Goal: Navigation & Orientation: Find specific page/section

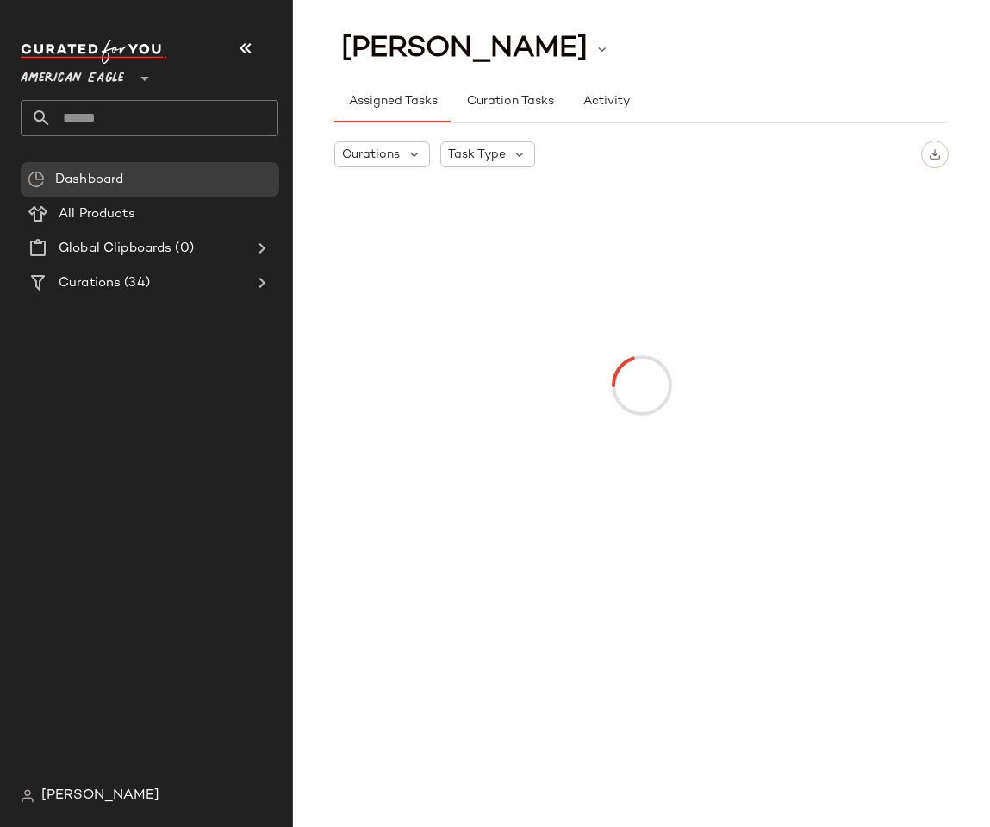
click at [73, 79] on span "American Eagle" at bounding box center [72, 74] width 103 height 31
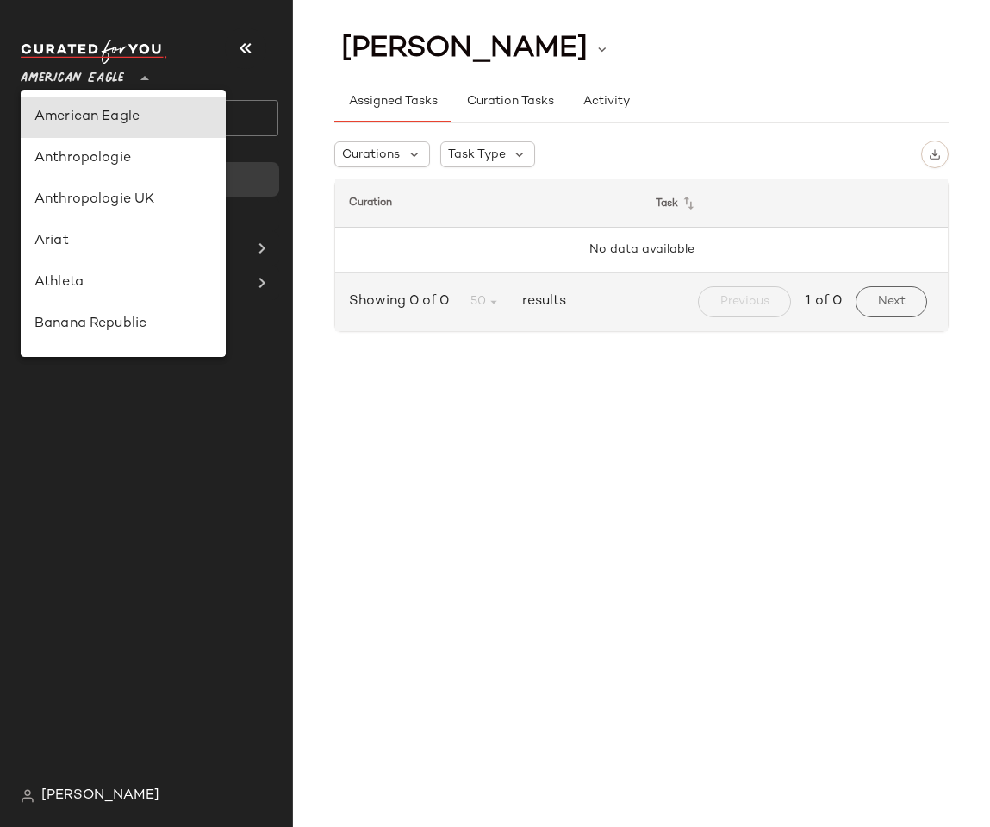
scroll to position [680, 0]
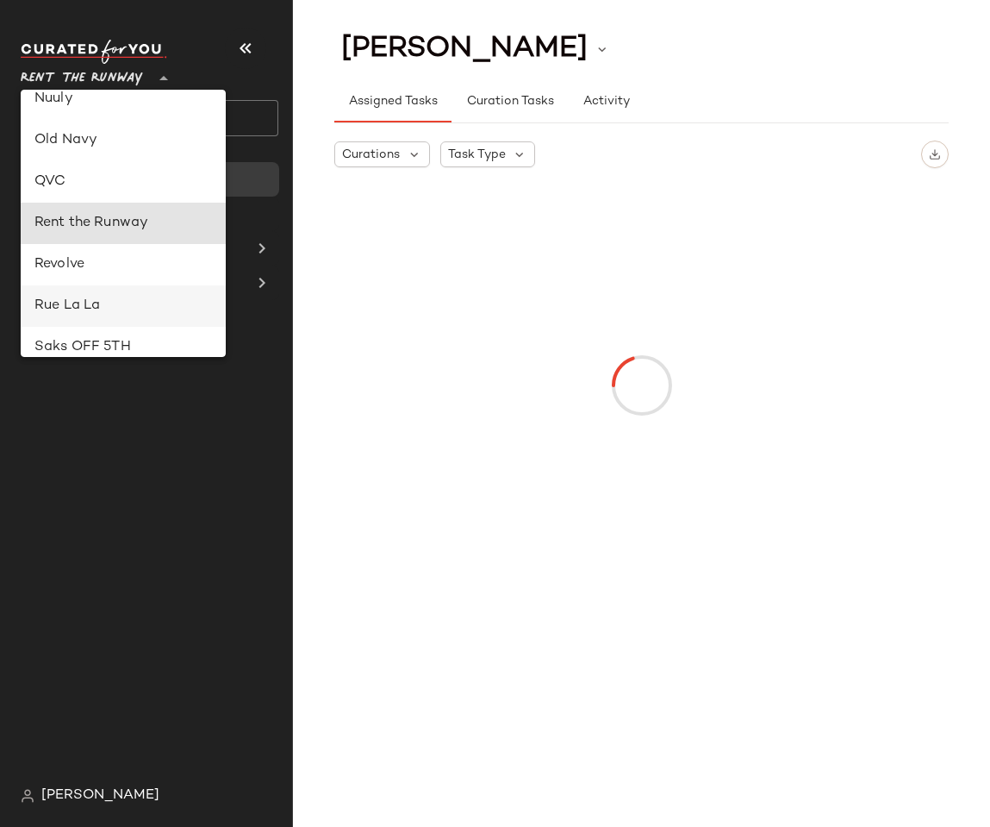
click at [72, 302] on div "Rue La La" at bounding box center [123, 306] width 178 height 21
type input "**"
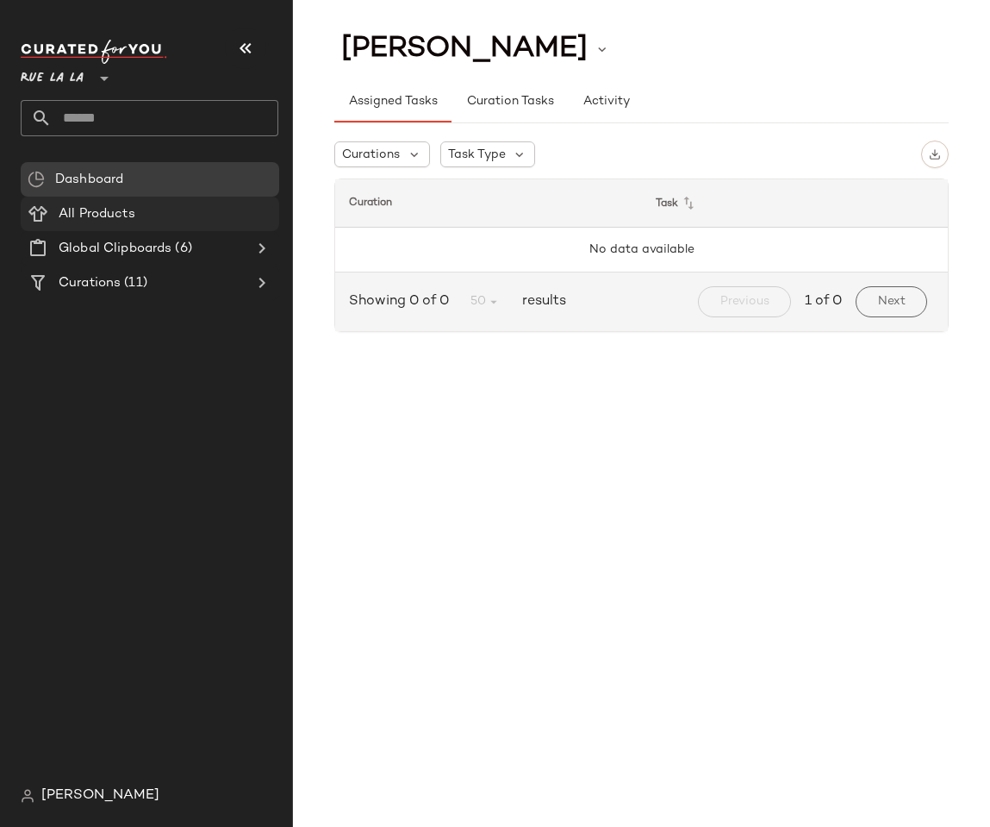
click at [97, 222] on span "All Products" at bounding box center [97, 214] width 77 height 20
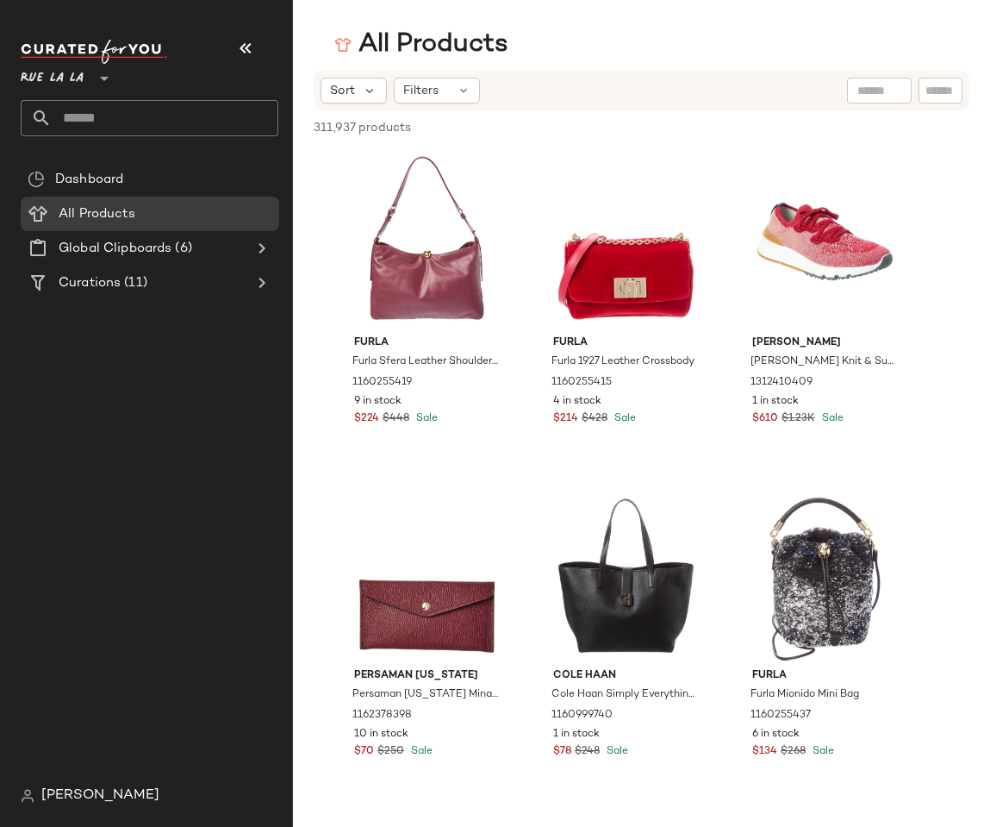
click at [883, 91] on div at bounding box center [879, 91] width 65 height 26
type input "***"
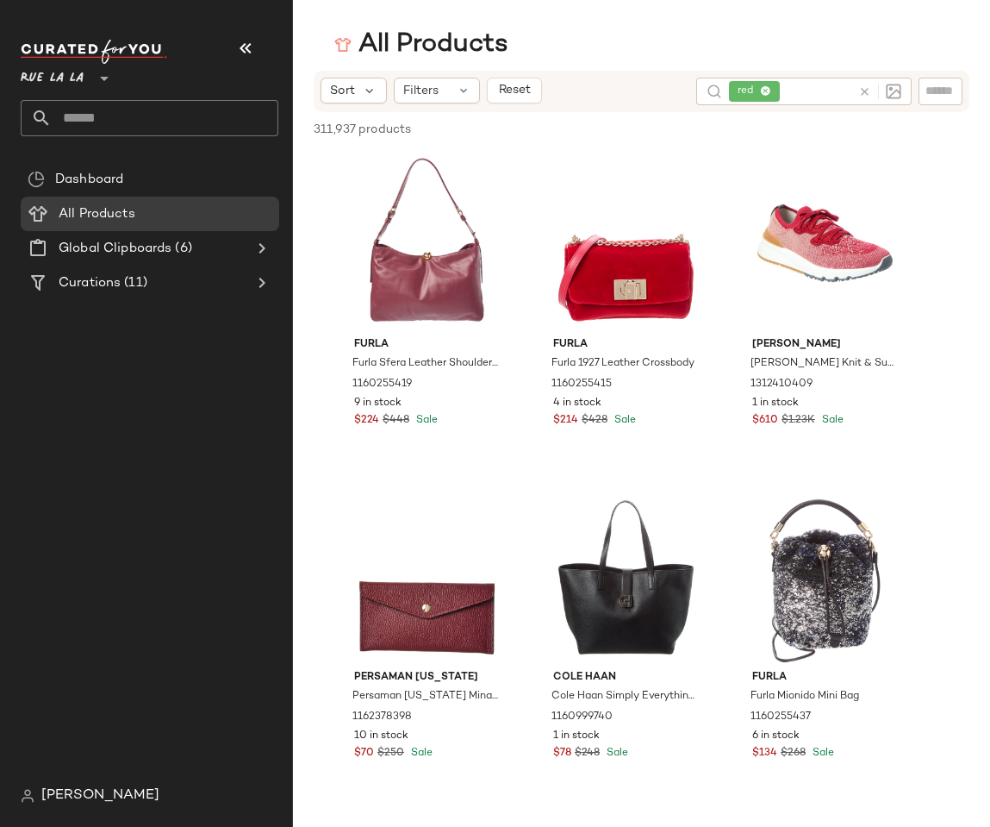
click at [688, 47] on div "All Products" at bounding box center [641, 45] width 697 height 34
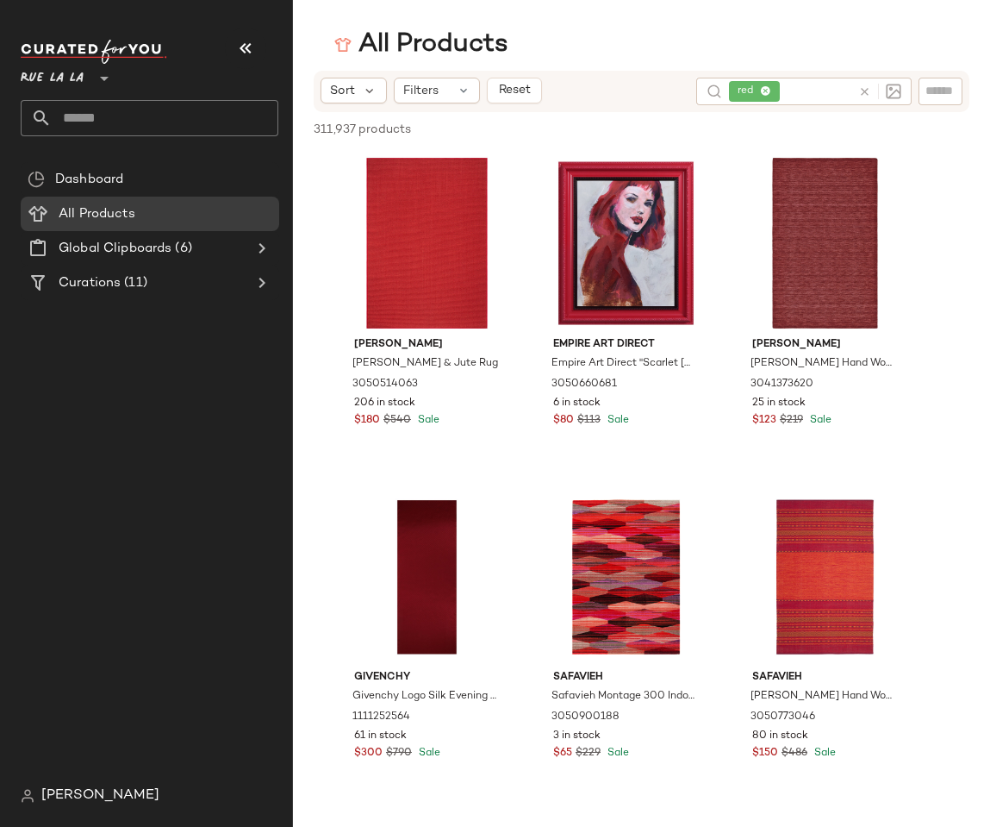
click at [867, 95] on icon at bounding box center [865, 91] width 13 height 13
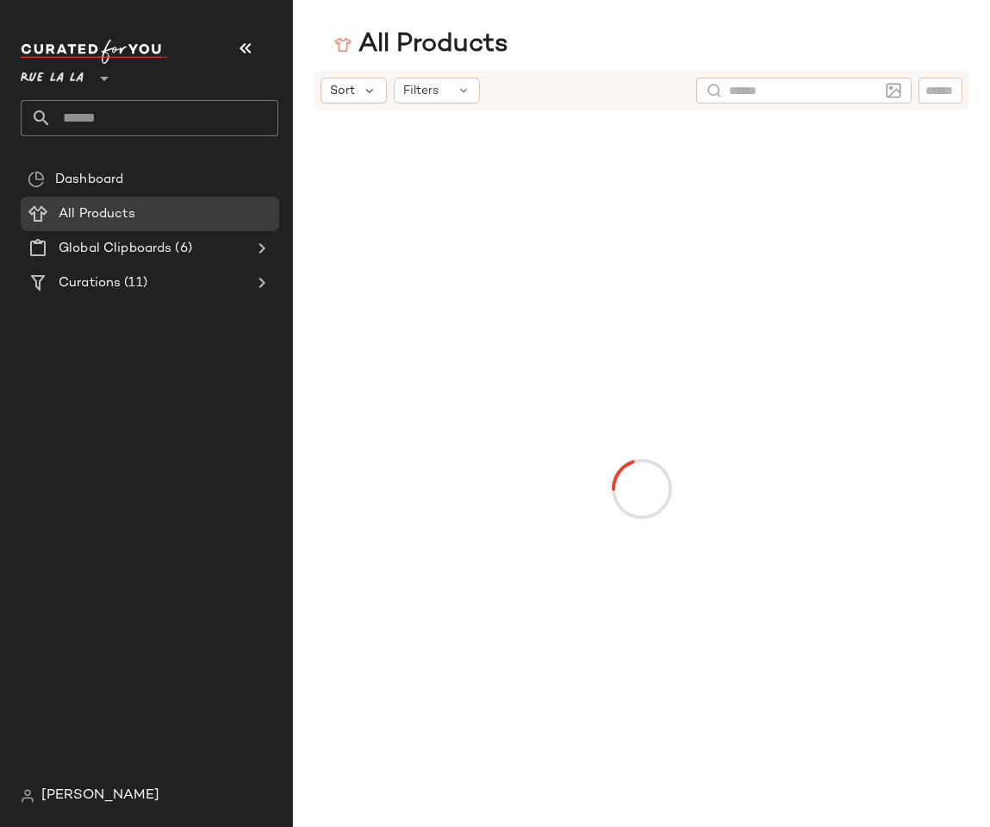
click at [596, 103] on div "Sort Filters" at bounding box center [502, 91] width 362 height 26
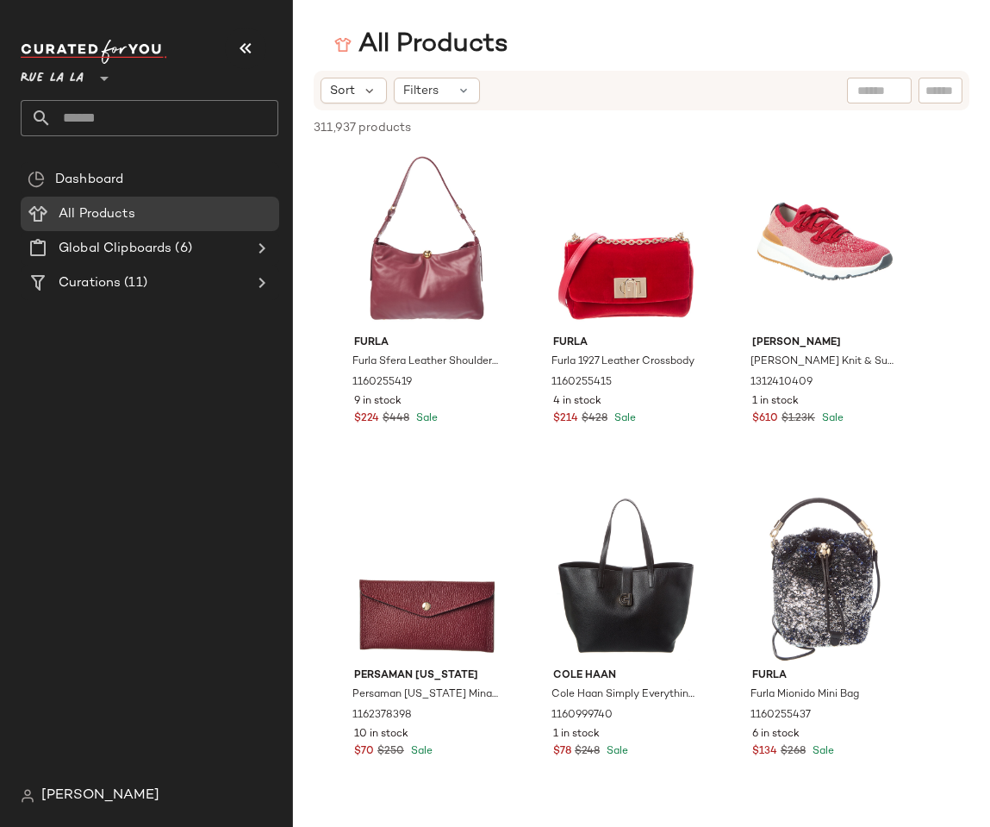
click at [41, 61] on span "Rue La La" at bounding box center [52, 74] width 63 height 31
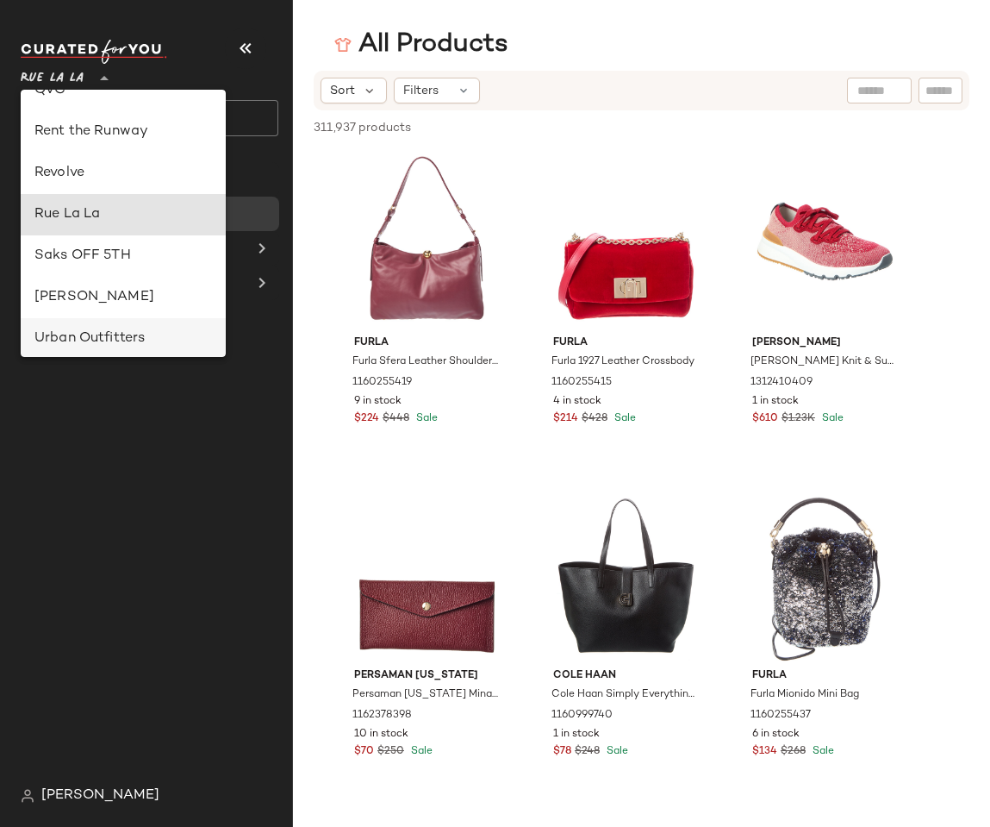
scroll to position [768, 0]
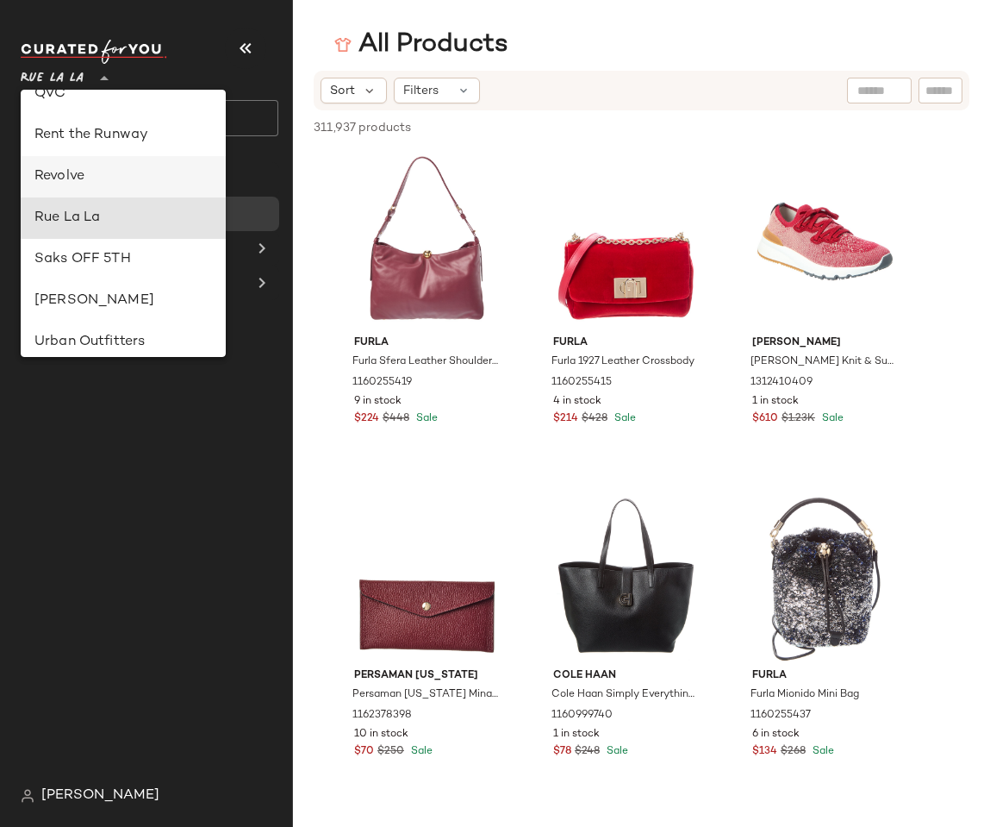
click at [53, 182] on div "Revolve" at bounding box center [123, 176] width 178 height 21
type input "**"
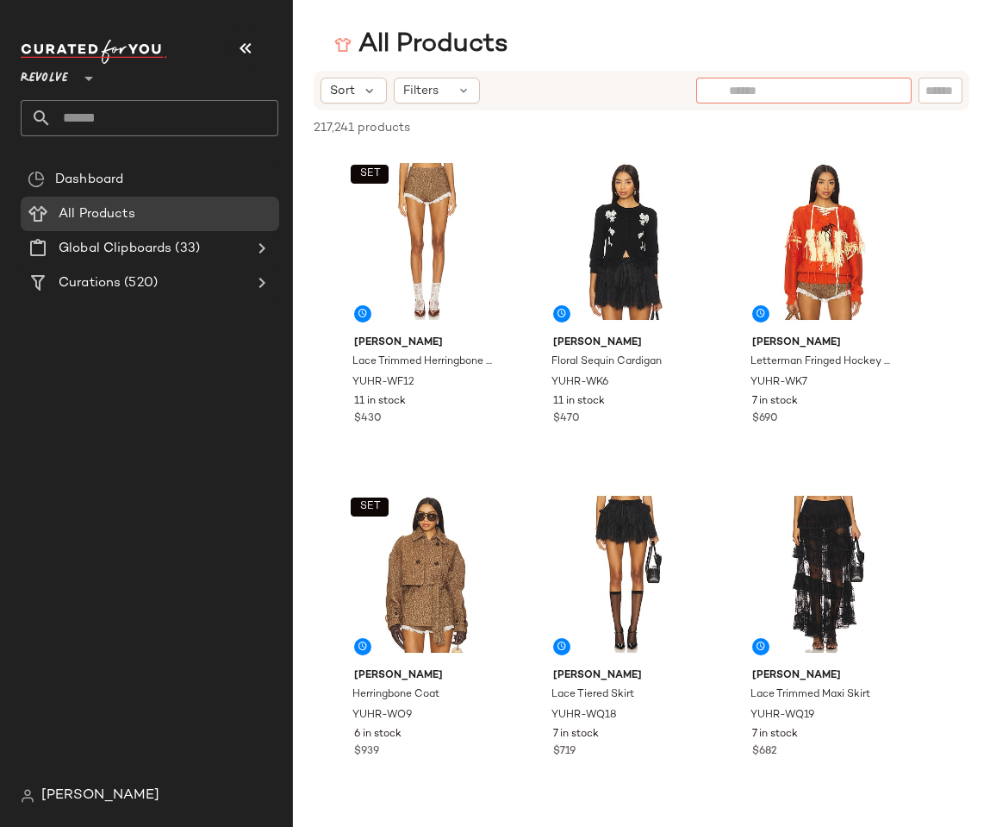
click at [865, 83] on input "text" at bounding box center [804, 91] width 150 height 18
type input "*****"
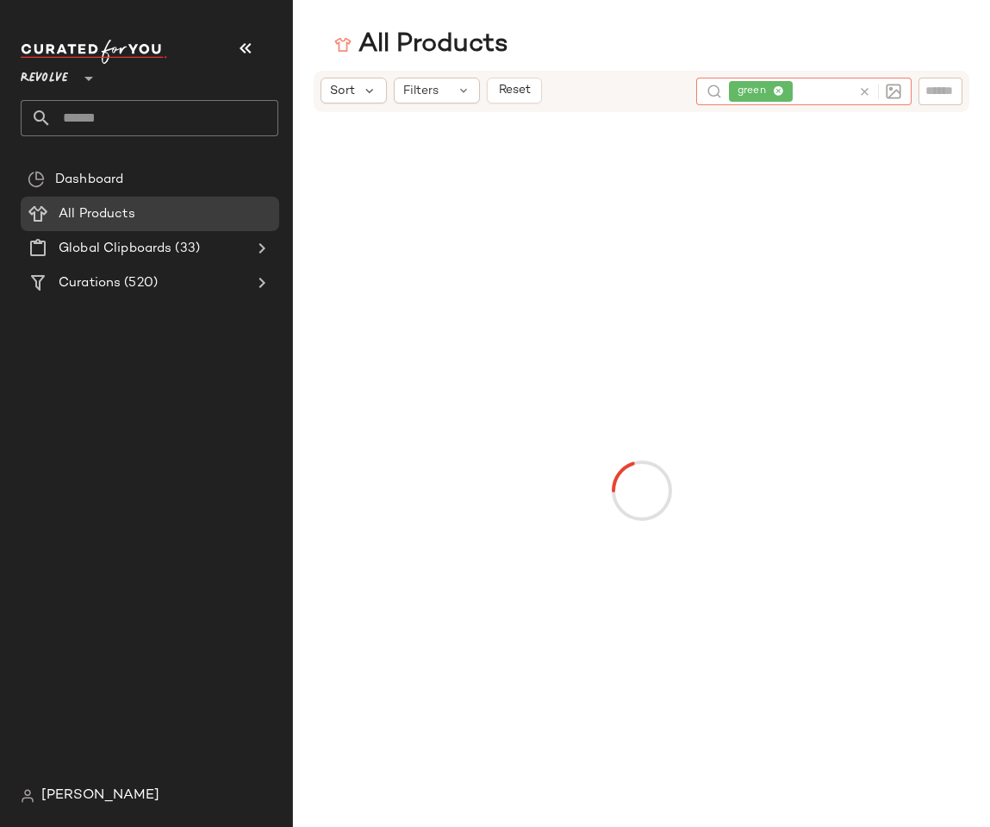
click at [716, 49] on div "All Products" at bounding box center [641, 45] width 697 height 34
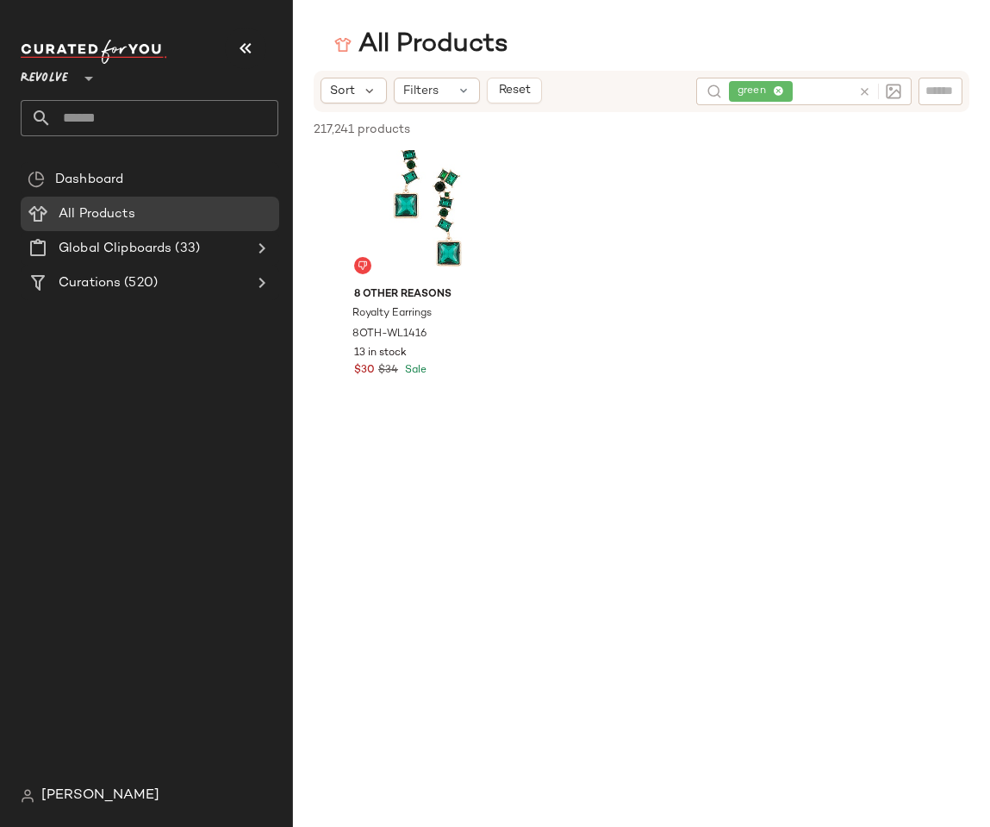
scroll to position [4271, 0]
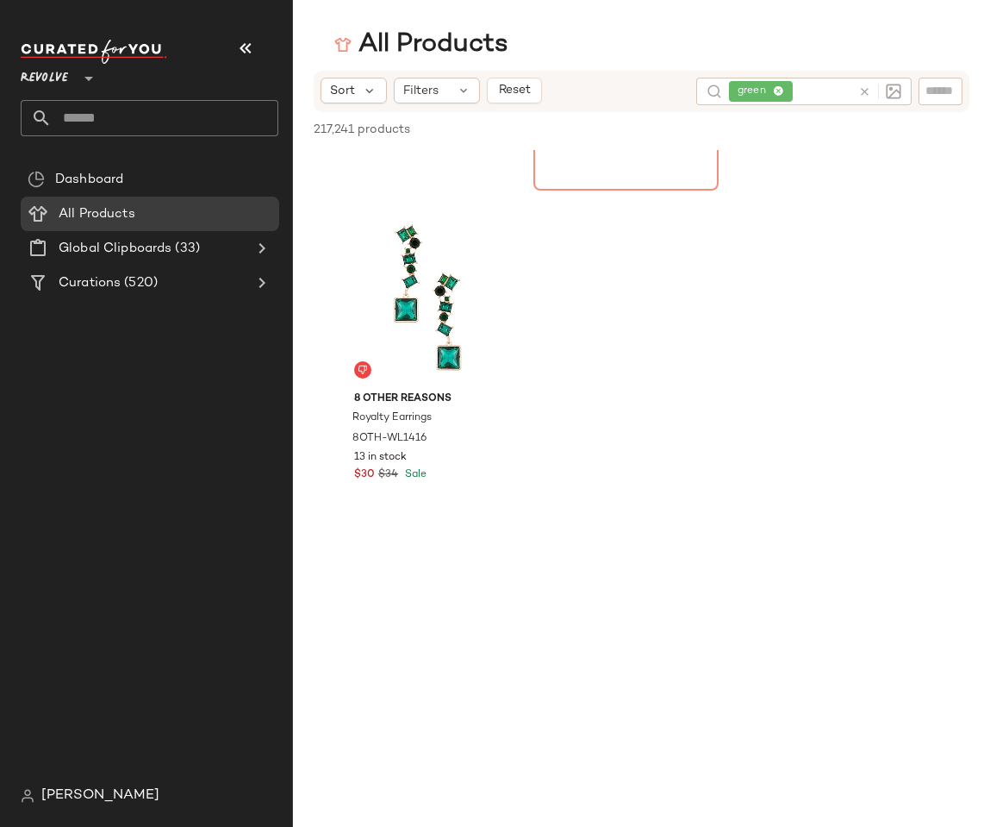
click at [437, 305] on div "#40 View" at bounding box center [426, 297] width 173 height 174
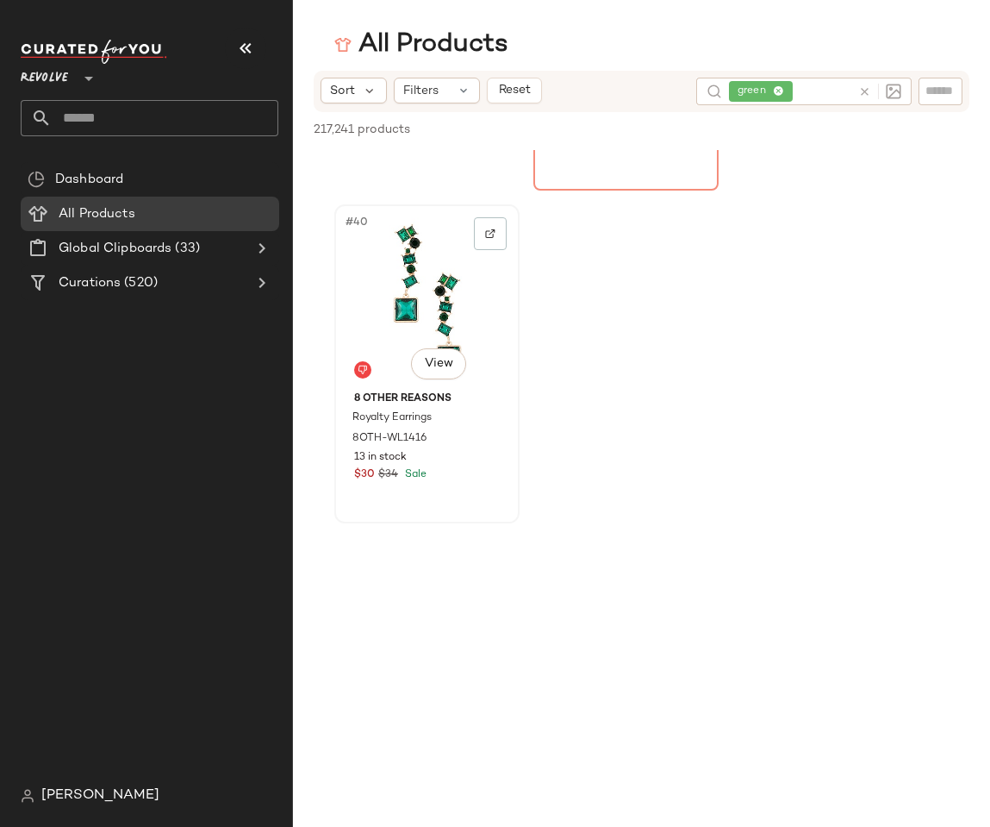
click at [384, 297] on div "#40 View" at bounding box center [426, 297] width 173 height 174
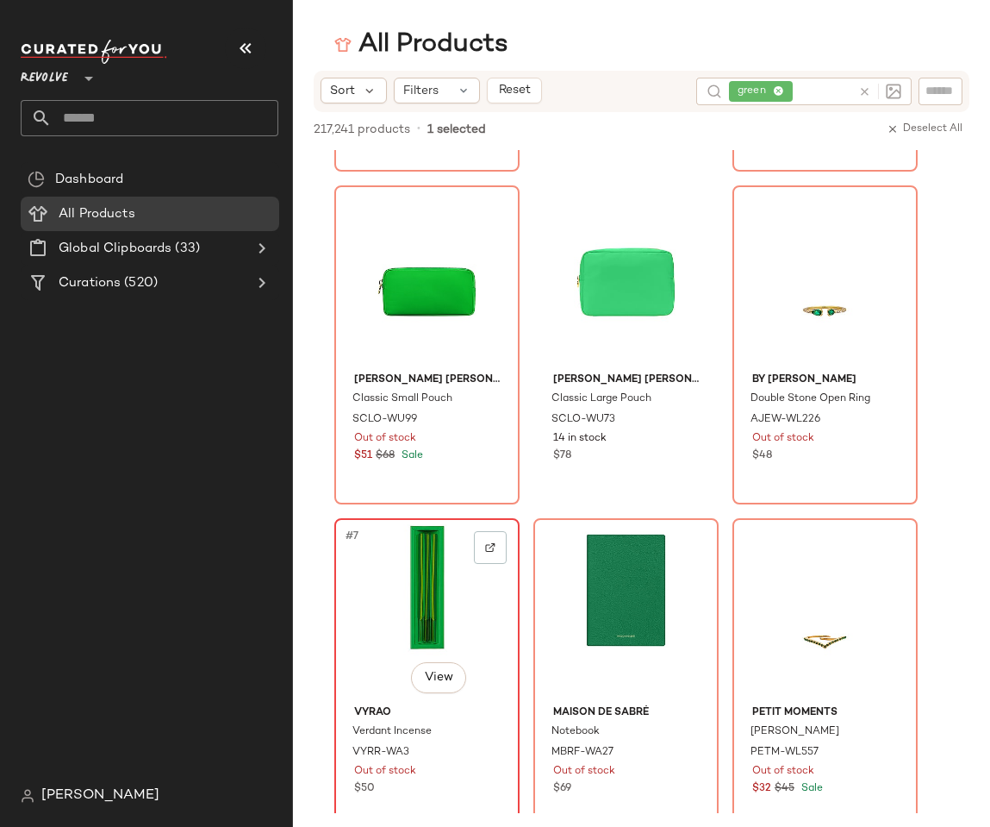
scroll to position [0, 0]
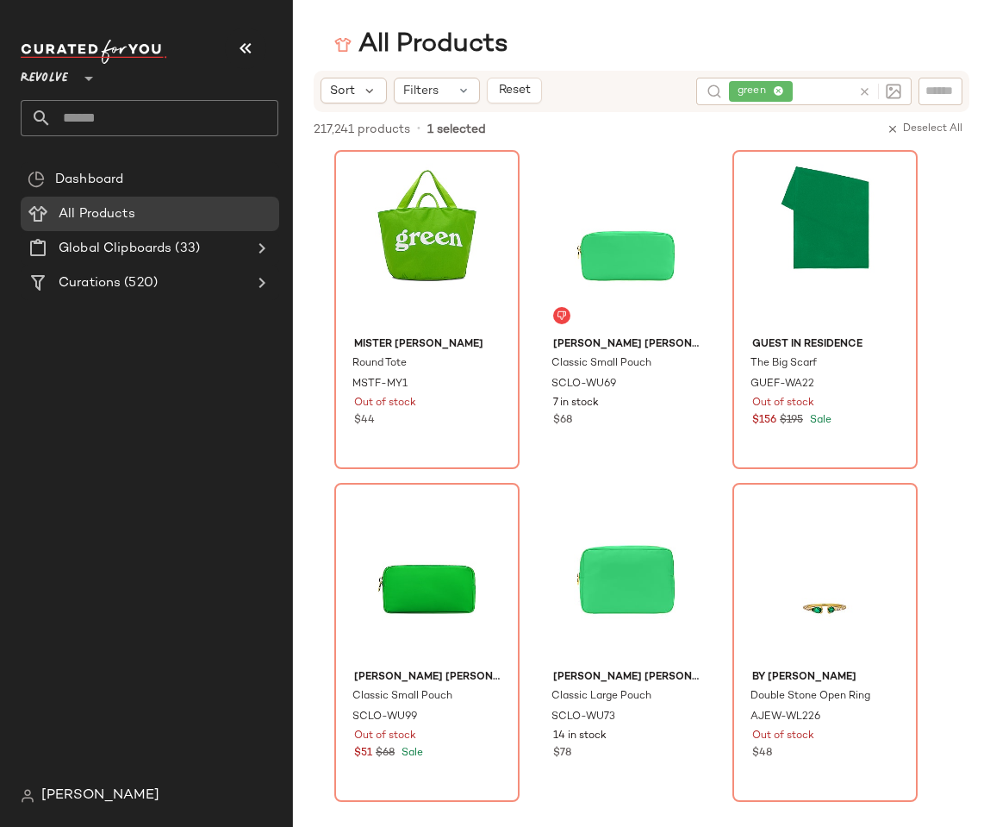
click at [134, 459] on div "Dashboard All Products Global Clipboards (33) Curations (520)" at bounding box center [157, 470] width 272 height 616
click at [588, 52] on div "All Products" at bounding box center [641, 45] width 697 height 34
